Goal: Information Seeking & Learning: Check status

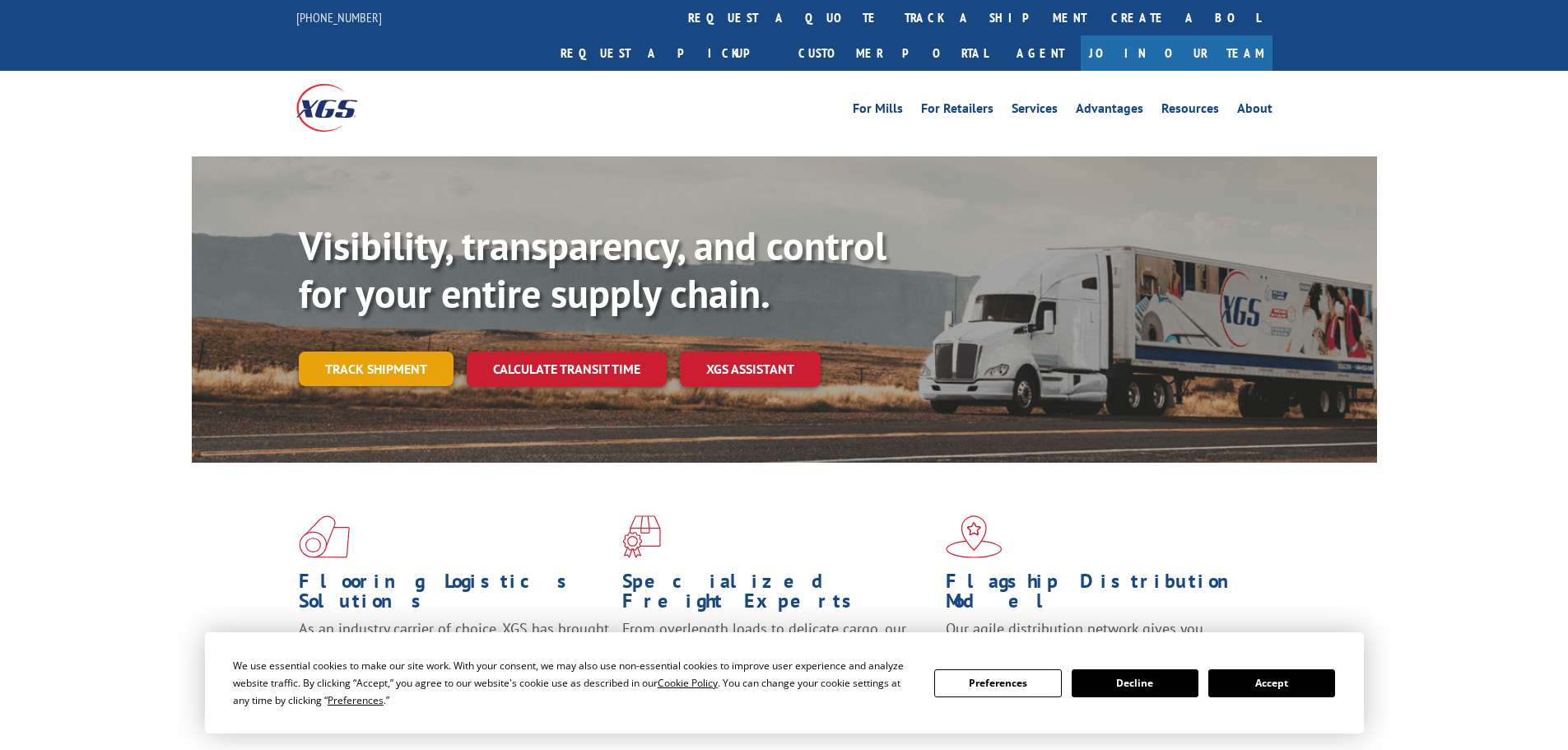
click at [384, 351] on link "Track shipment" at bounding box center [376, 368] width 155 height 35
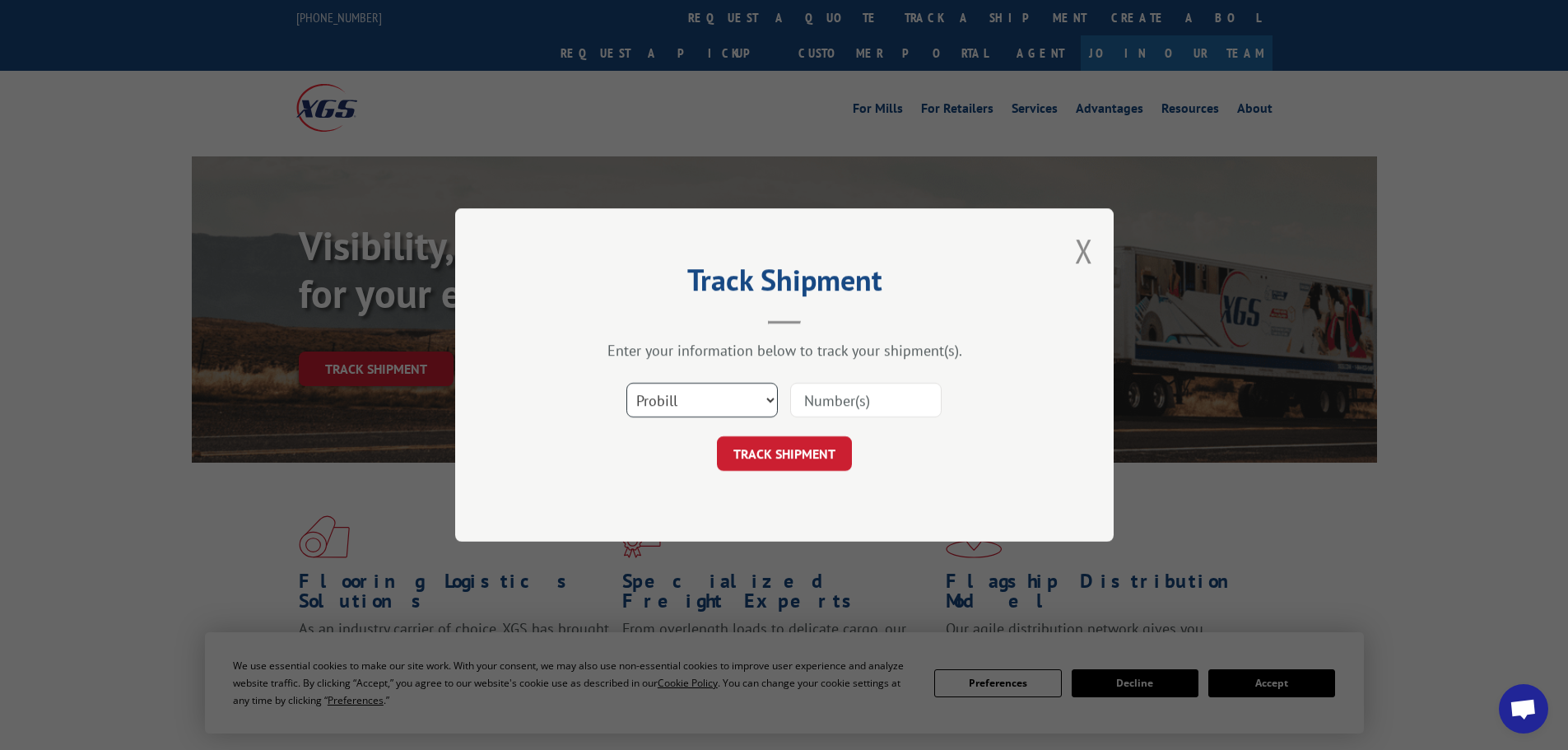
click at [768, 399] on select "Select category... Probill BOL PO" at bounding box center [702, 399] width 151 height 35
select select "bol"
click at [626, 383] on select "Select category... Probill BOL PO" at bounding box center [702, 399] width 151 height 35
click at [823, 412] on input at bounding box center [865, 399] width 151 height 35
paste input "7075707"
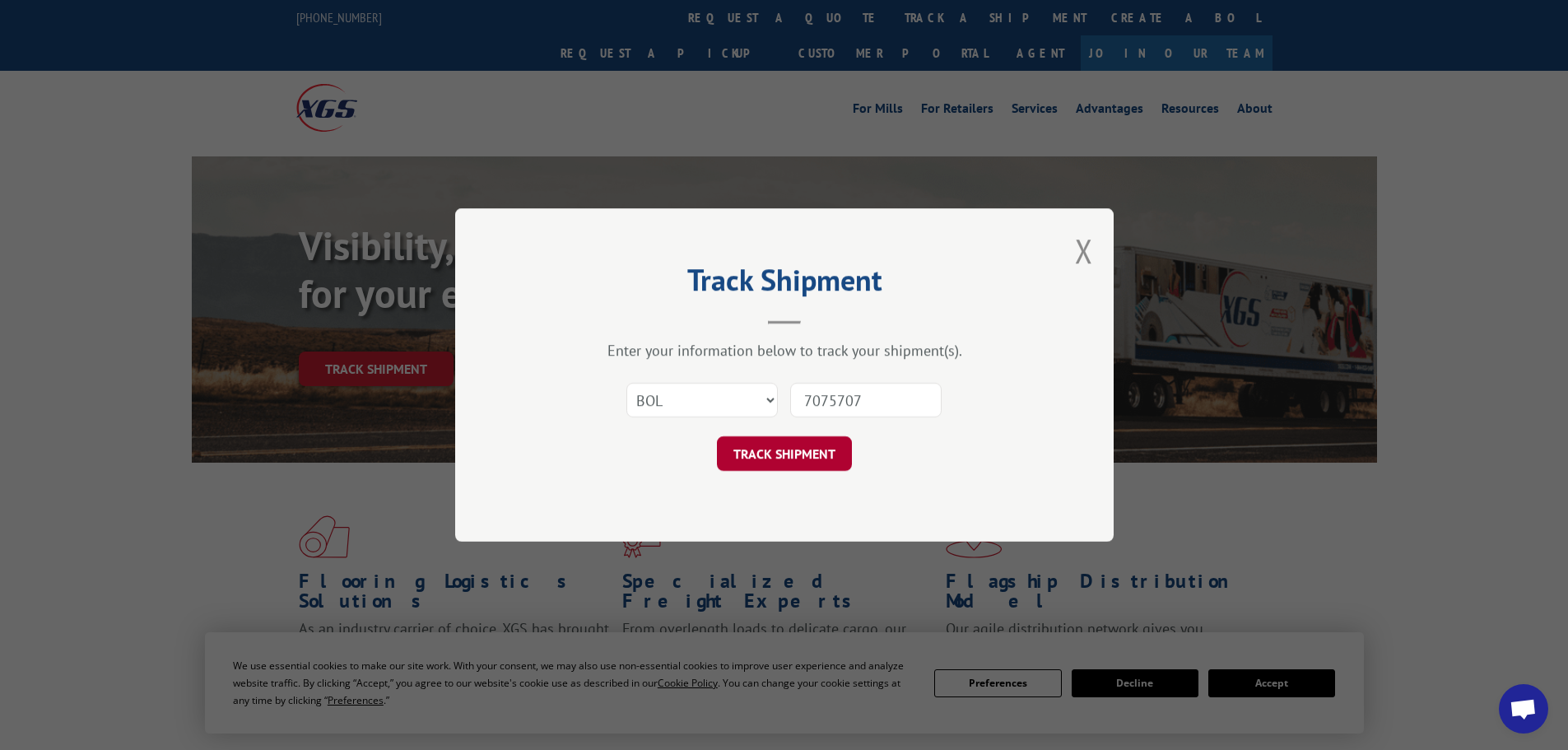
type input "7075707"
click at [769, 449] on button "TRACK SHIPMENT" at bounding box center [784, 453] width 135 height 35
